Goal: Navigation & Orientation: Find specific page/section

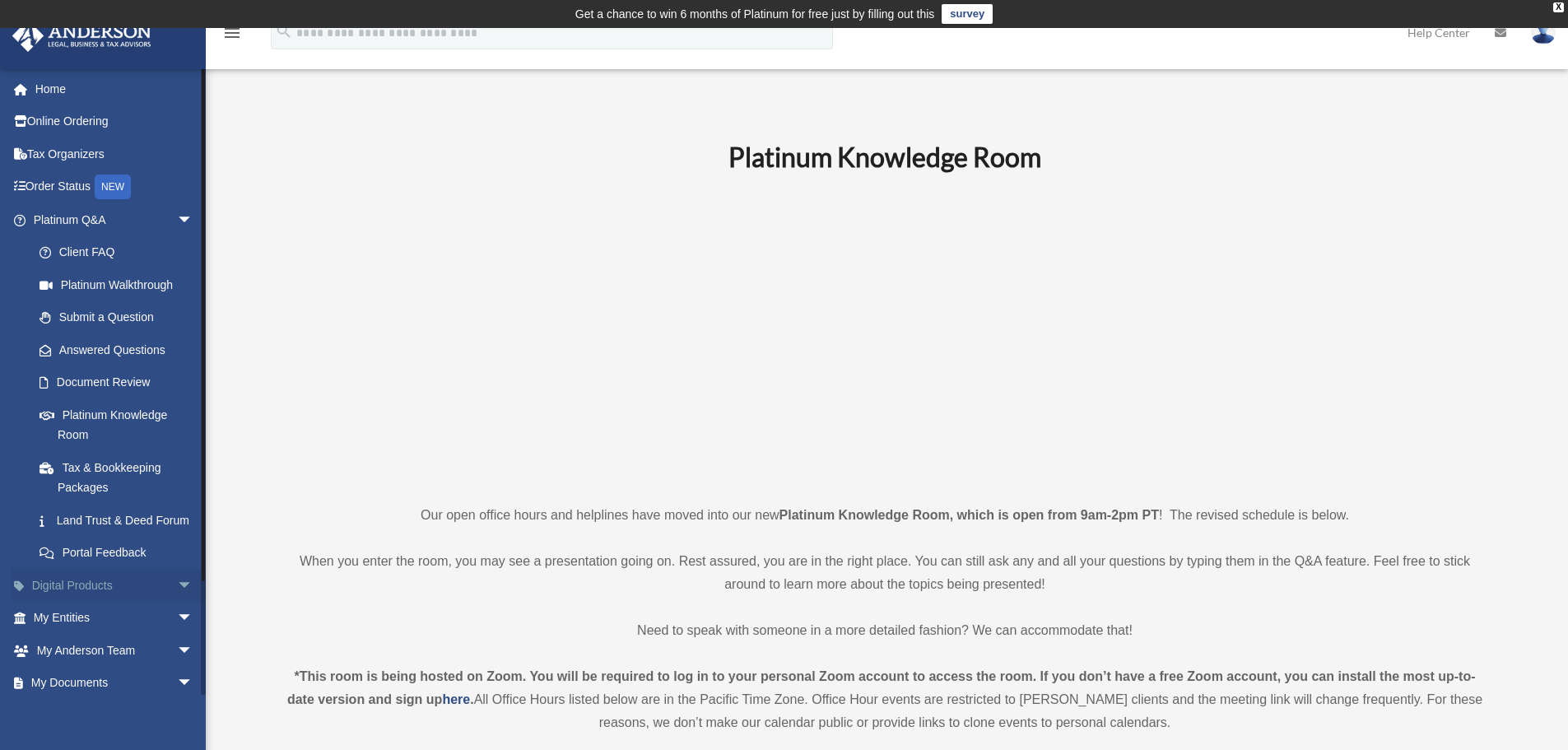
click at [99, 602] on link "Digital Products arrow_drop_down" at bounding box center [115, 585] width 207 height 33
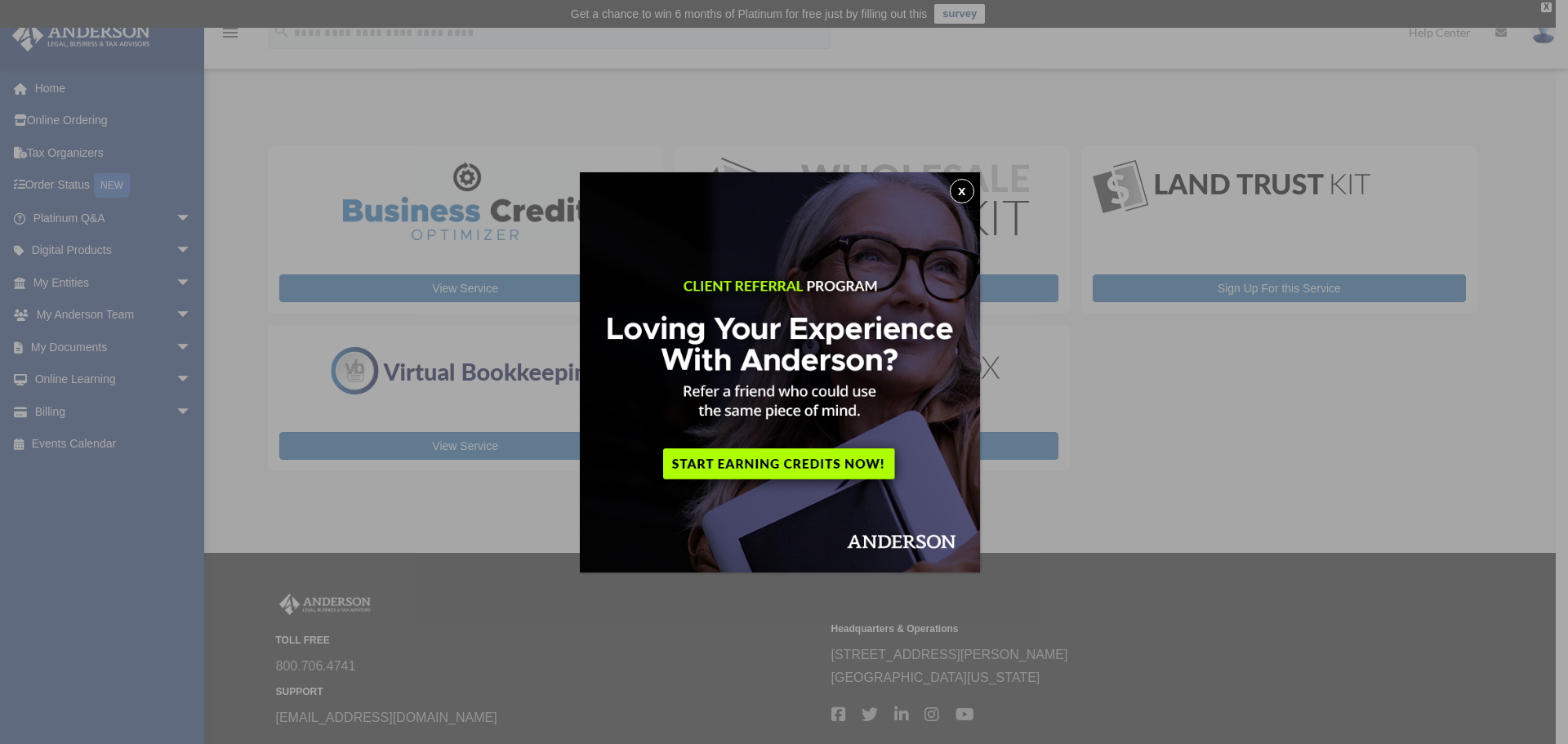
click at [963, 190] on button "x" at bounding box center [962, 191] width 25 height 25
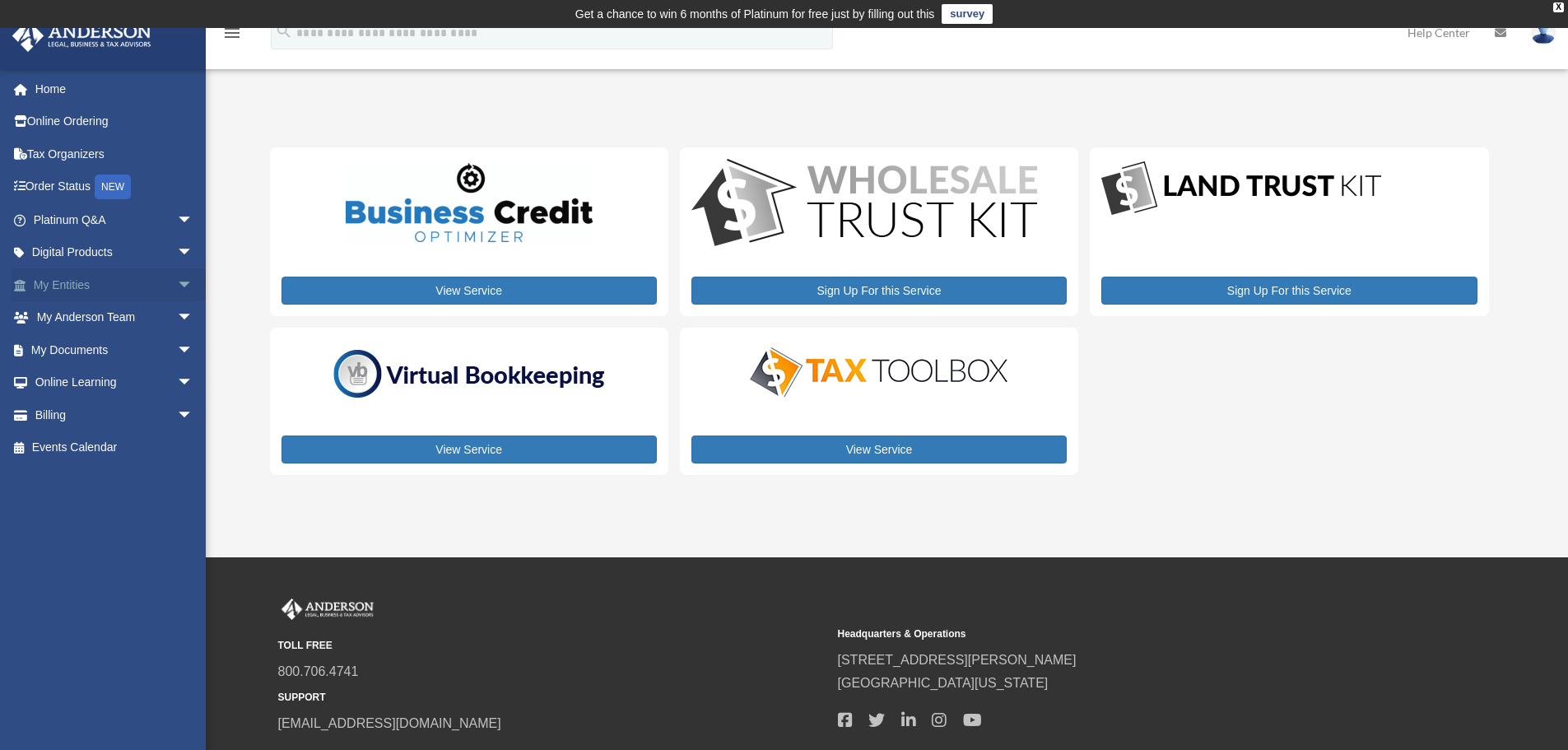
click at [67, 285] on link "My Entities arrow_drop_down" at bounding box center [115, 284] width 207 height 33
click at [1544, 33] on img at bounding box center [1543, 32] width 25 height 24
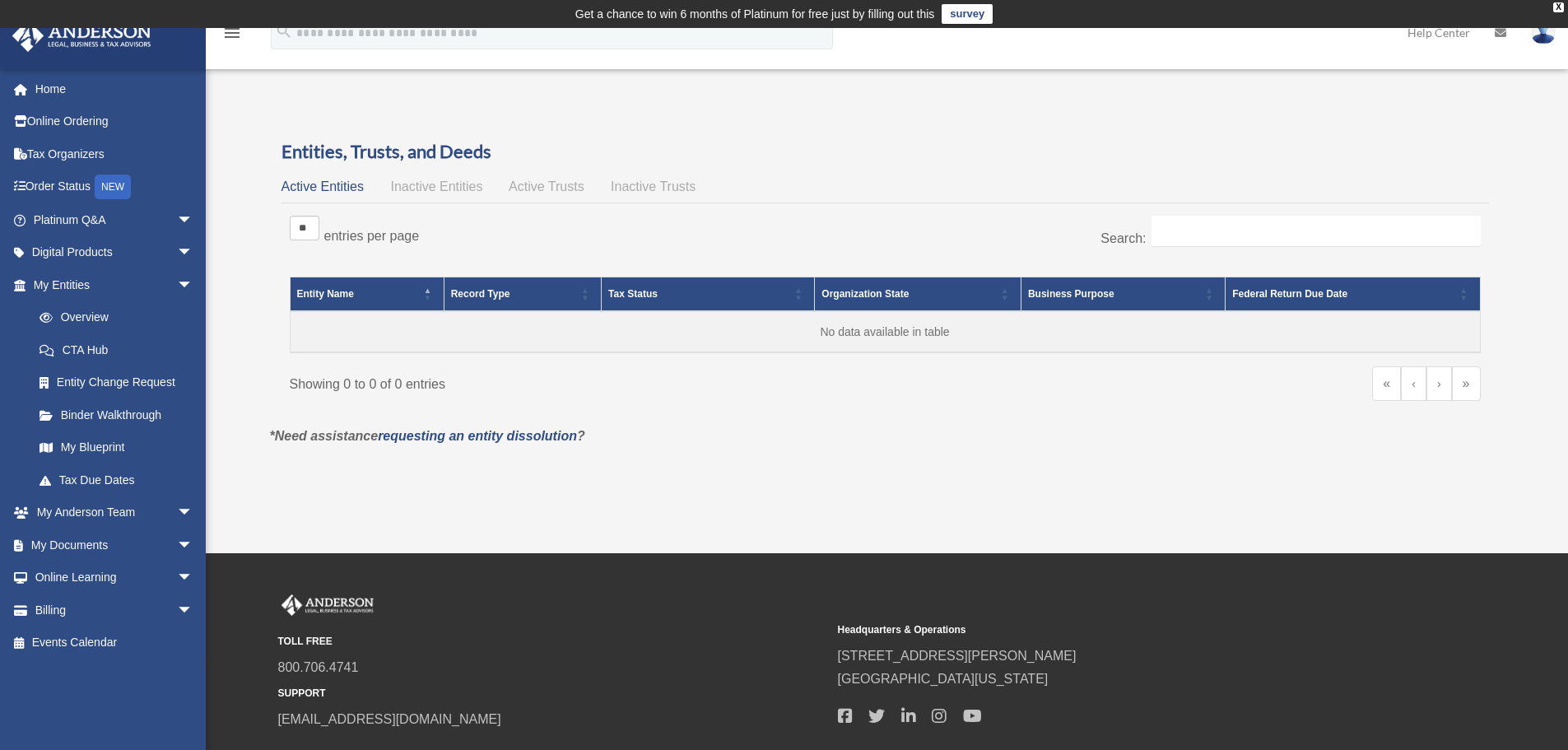
click at [1547, 44] on img at bounding box center [1543, 32] width 25 height 24
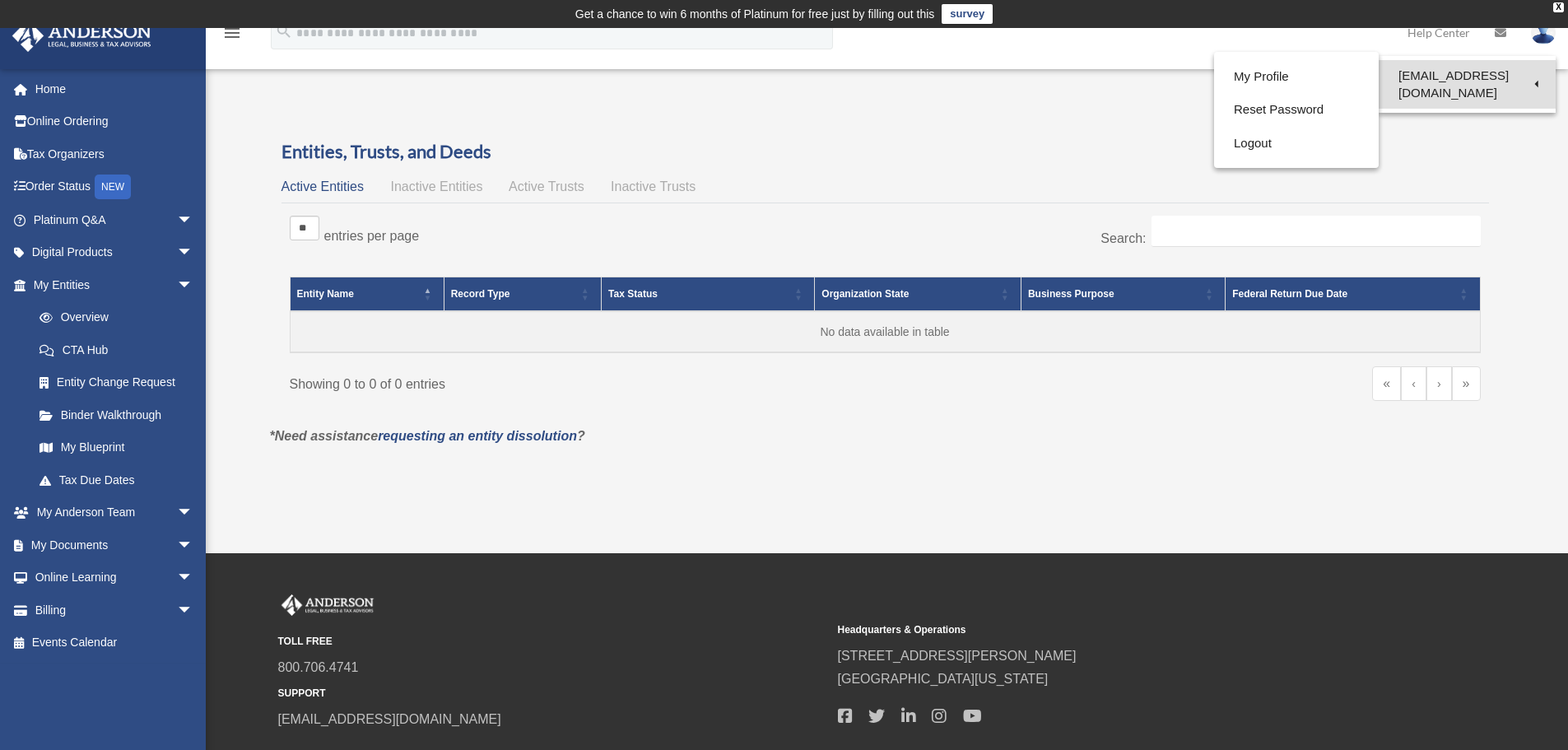
click at [1483, 72] on link "[EMAIL_ADDRESS][DOMAIN_NAME]" at bounding box center [1467, 84] width 177 height 49
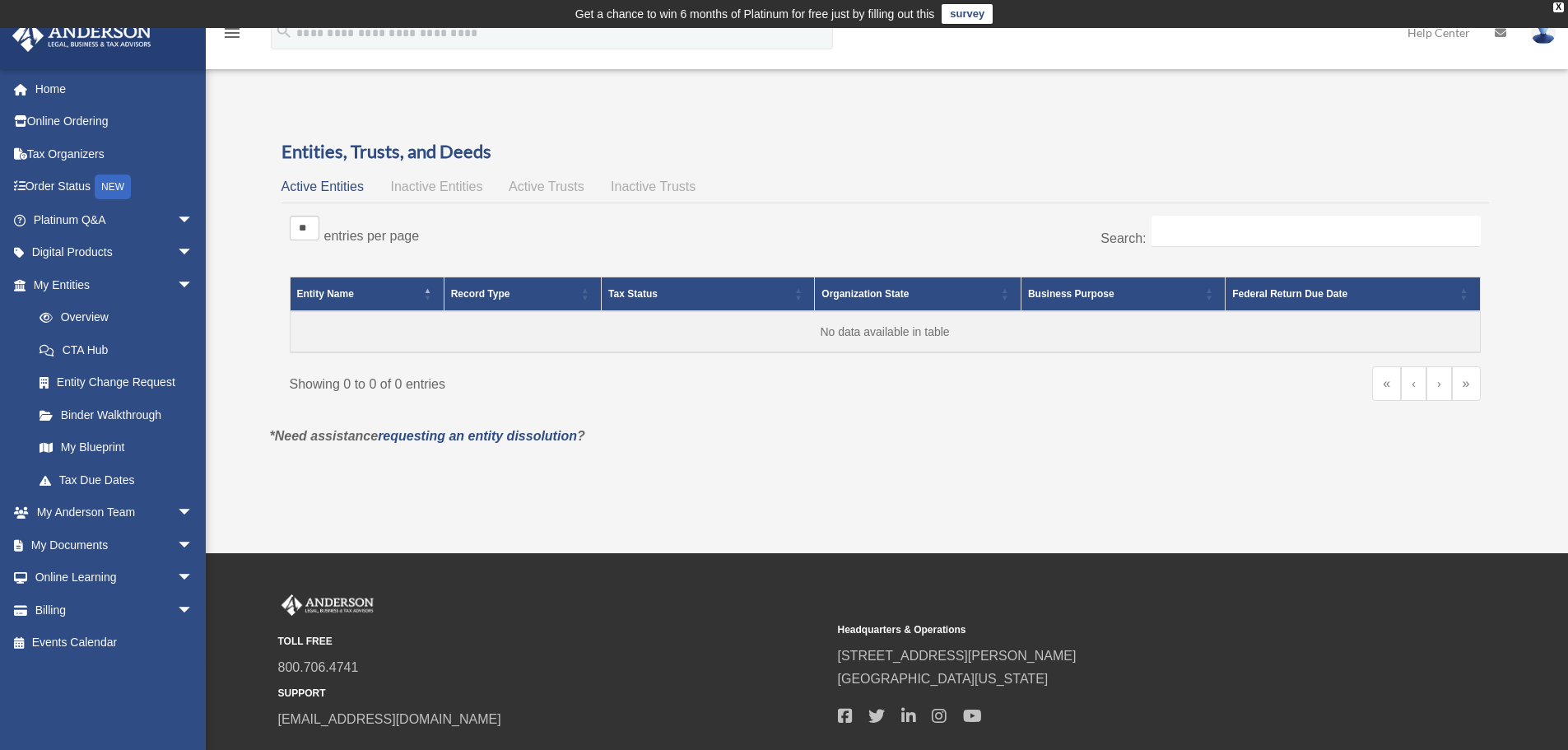
click at [1541, 37] on img at bounding box center [1543, 32] width 25 height 24
click at [1262, 79] on link "My Profile" at bounding box center [1295, 77] width 164 height 34
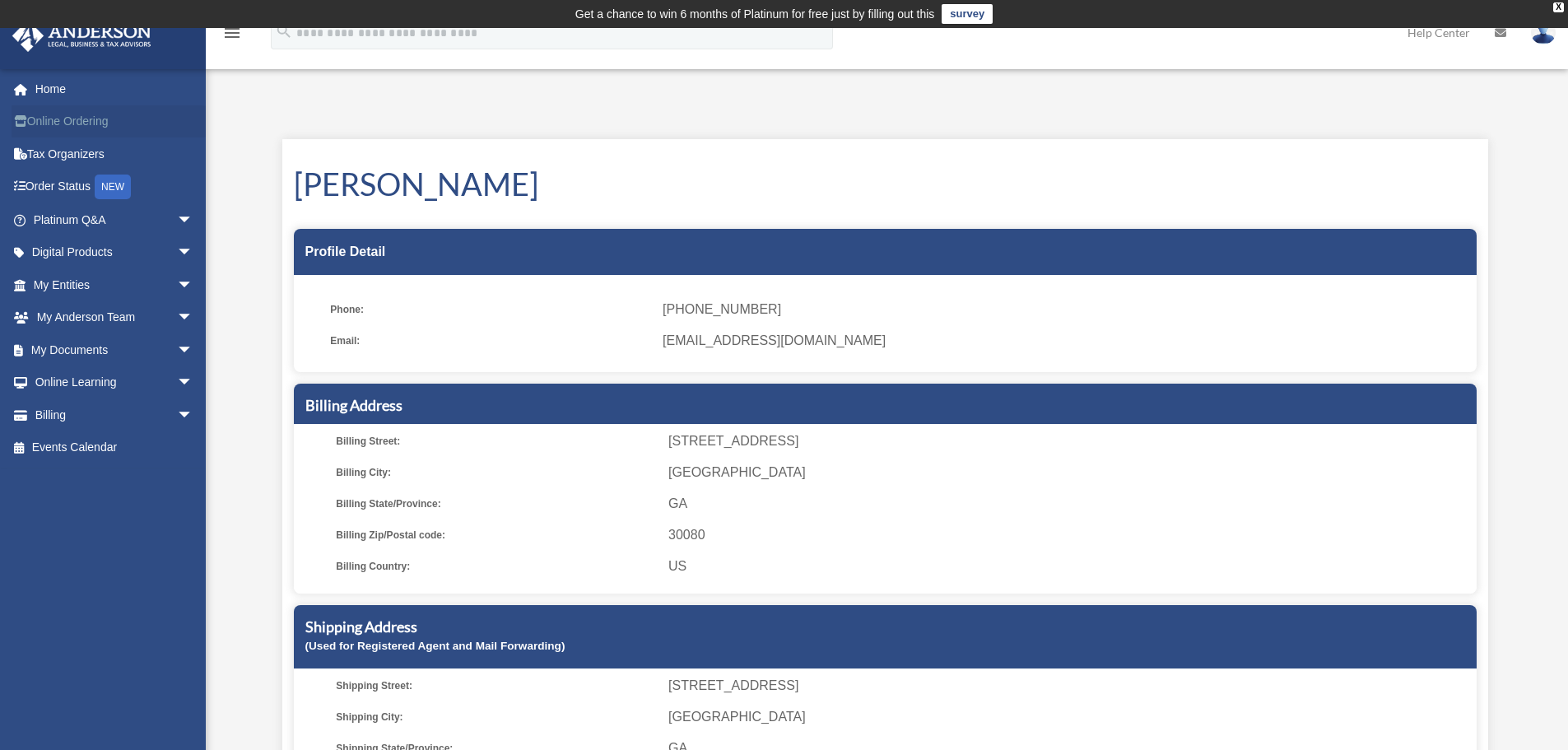
click at [88, 121] on link "Online Ordering" at bounding box center [115, 122] width 207 height 33
